Goal: Find contact information: Find contact information

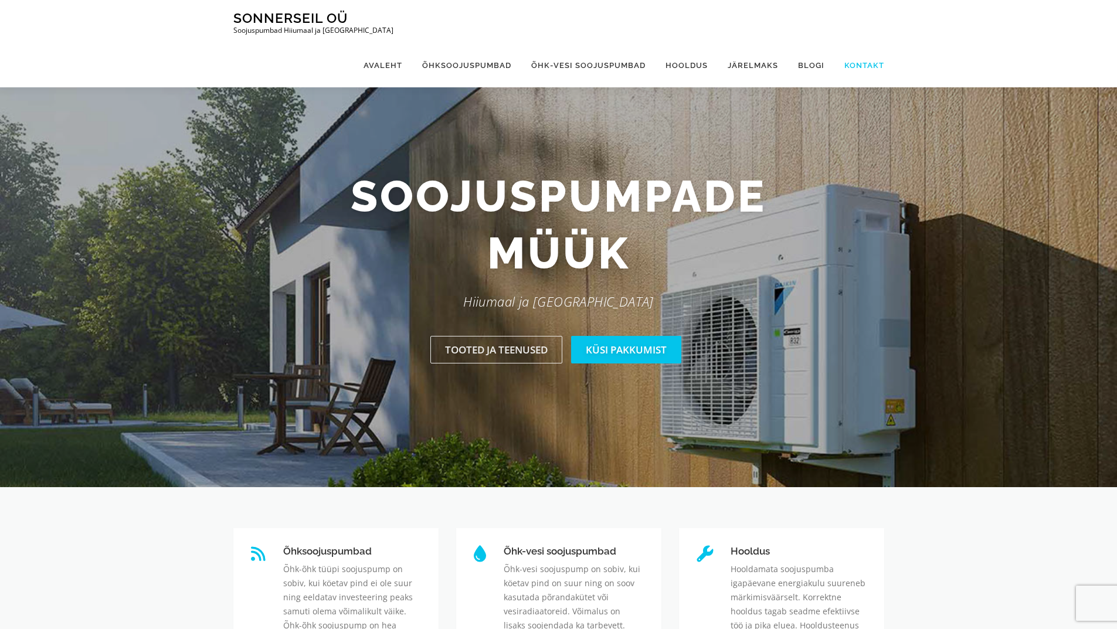
scroll to position [59, 0]
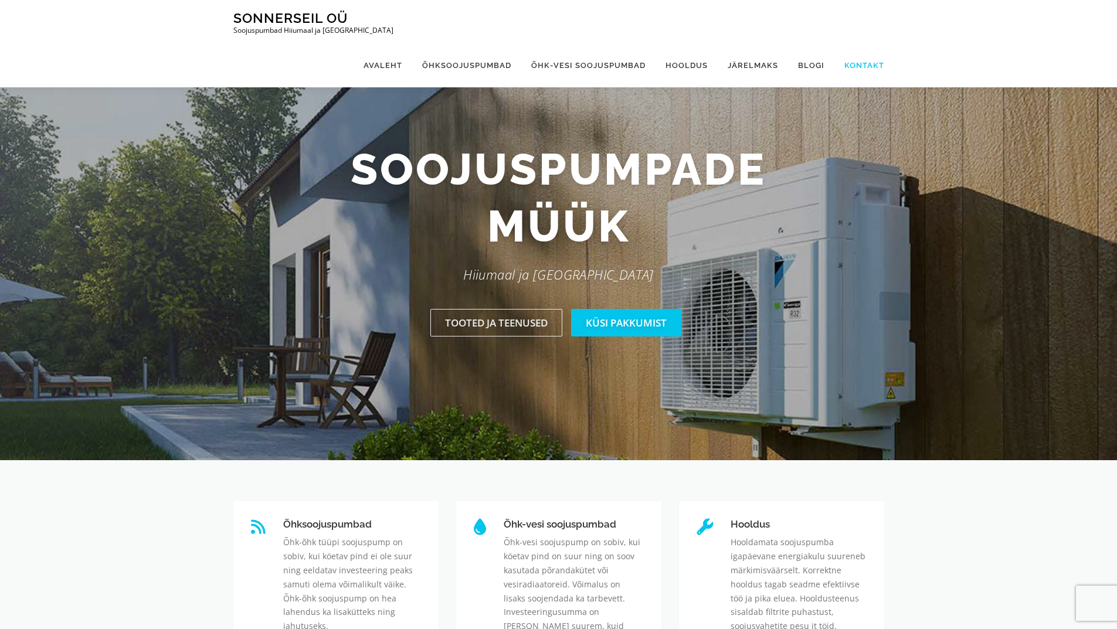
click at [869, 43] on link "Kontakt" at bounding box center [859, 65] width 50 height 44
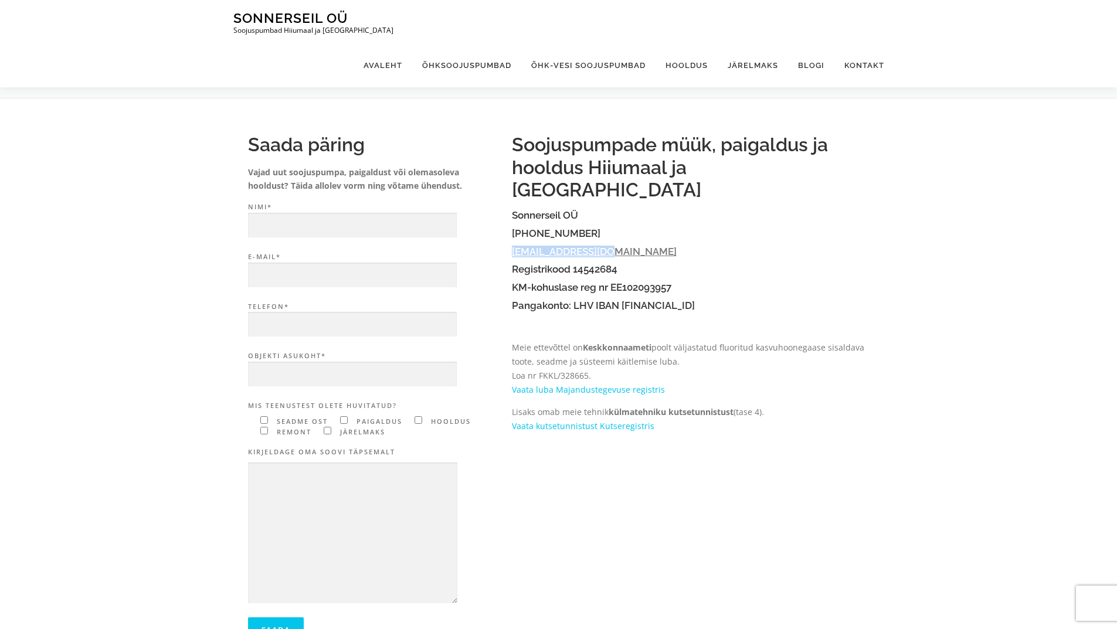
drag, startPoint x: 608, startPoint y: 229, endPoint x: 511, endPoint y: 227, distance: 96.7
click at [512, 246] on h4 "[EMAIL_ADDRESS][DOMAIN_NAME]" at bounding box center [691, 251] width 358 height 11
copy link "[EMAIL_ADDRESS][DOMAIN_NAME]"
